Goal: Navigation & Orientation: Find specific page/section

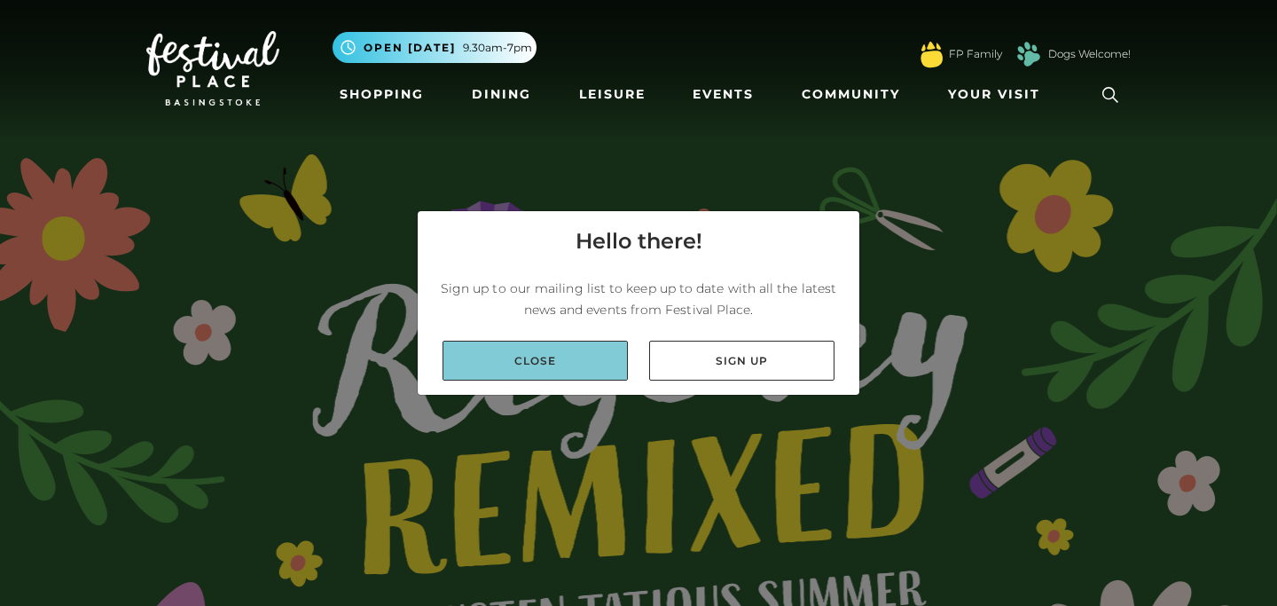
click at [600, 354] on link "Close" at bounding box center [535, 361] width 185 height 40
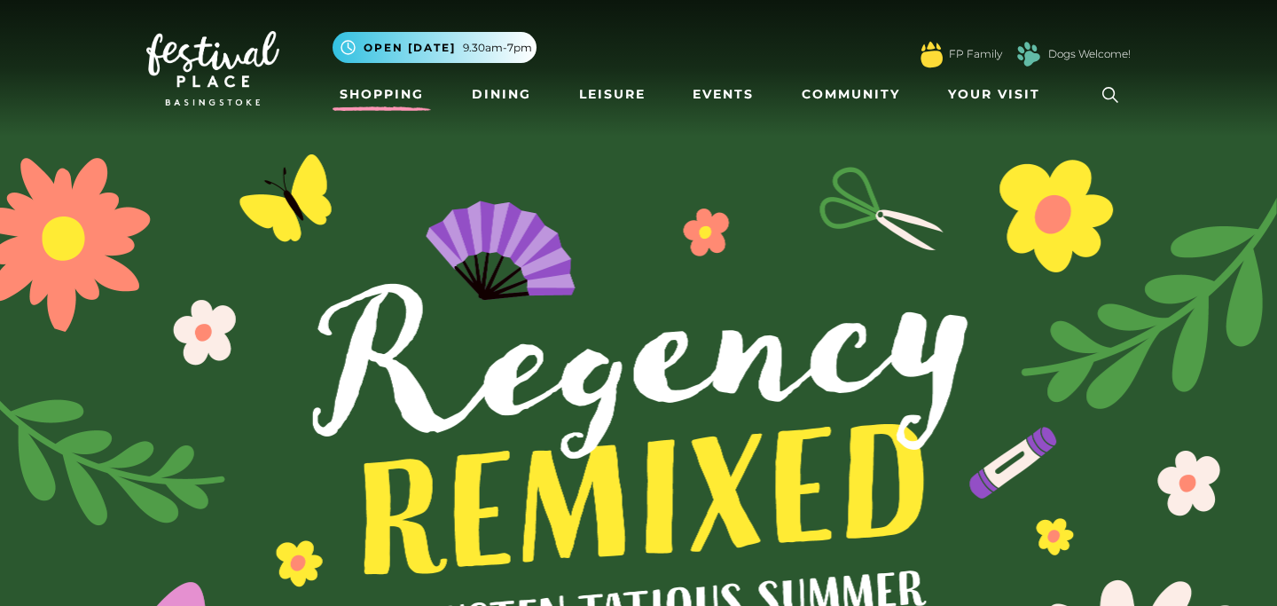
click at [399, 100] on link "Shopping" at bounding box center [382, 94] width 98 height 33
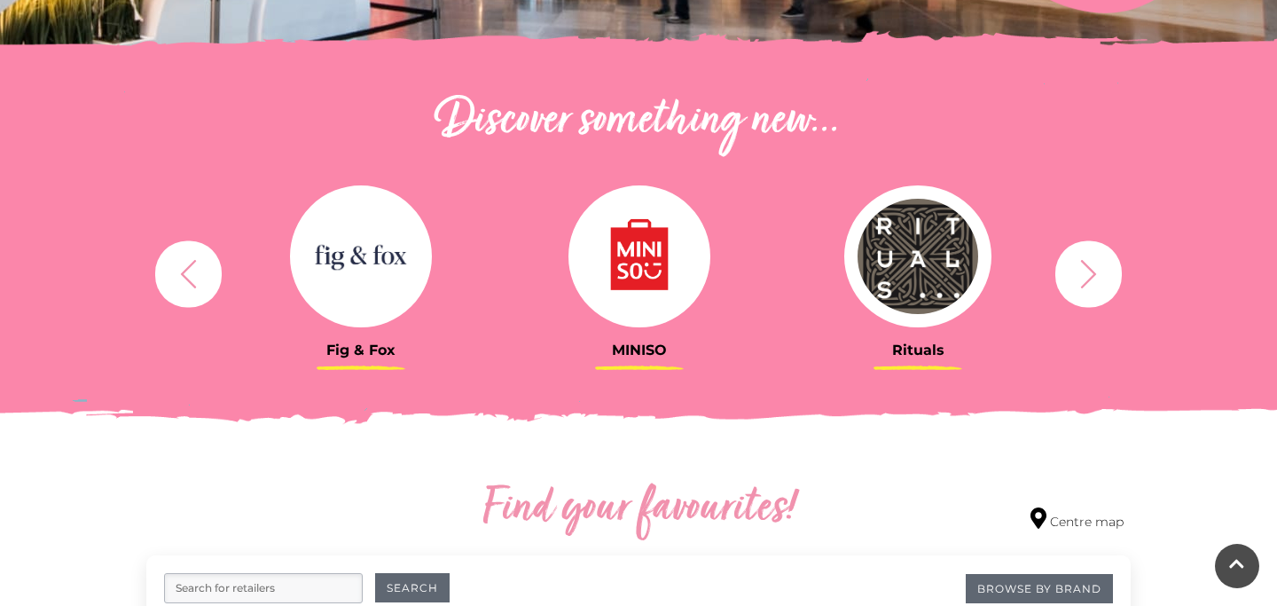
scroll to position [565, 0]
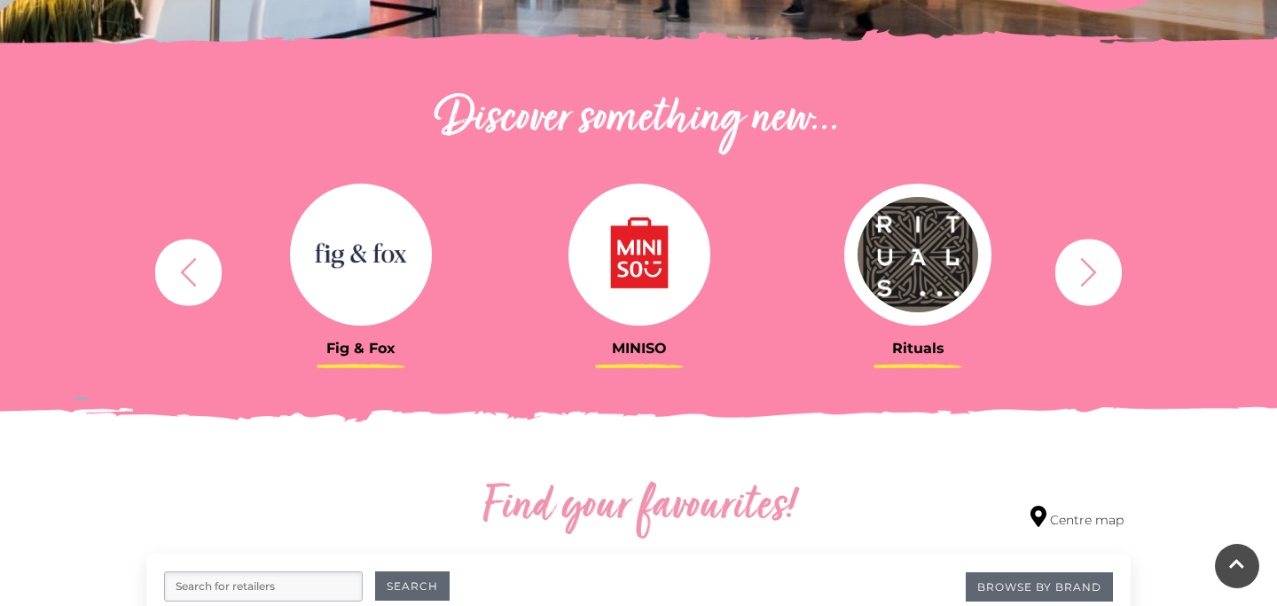
click at [1126, 272] on div "Rituals Toytown Søstrene Grene Kushti Comics Fig & Fox MINISO" at bounding box center [638, 271] width 1011 height 219
click at [1090, 268] on icon "button" at bounding box center [1089, 271] width 16 height 28
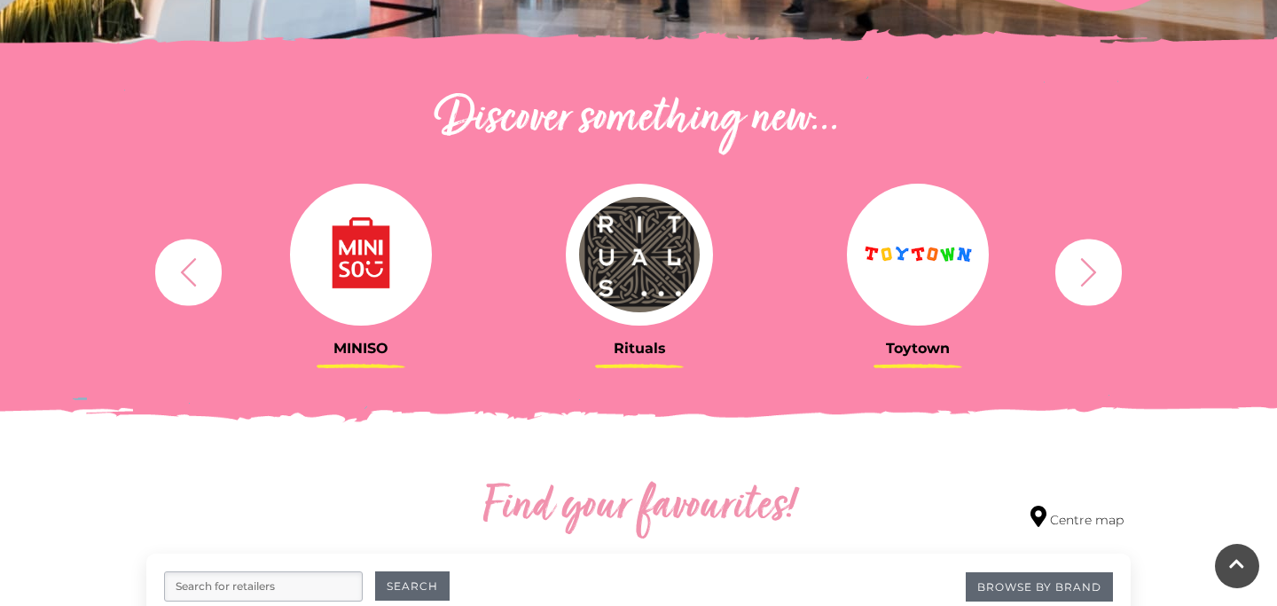
click at [1090, 268] on icon "button" at bounding box center [1089, 271] width 16 height 28
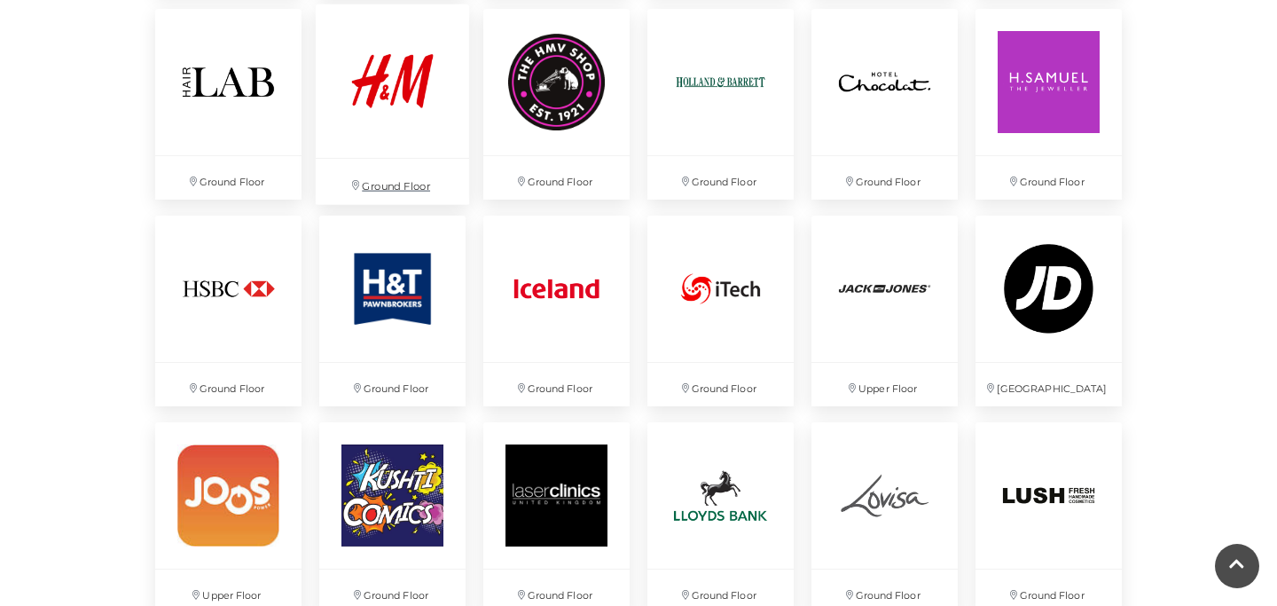
scroll to position [2545, 0]
